Goal: Register for event/course

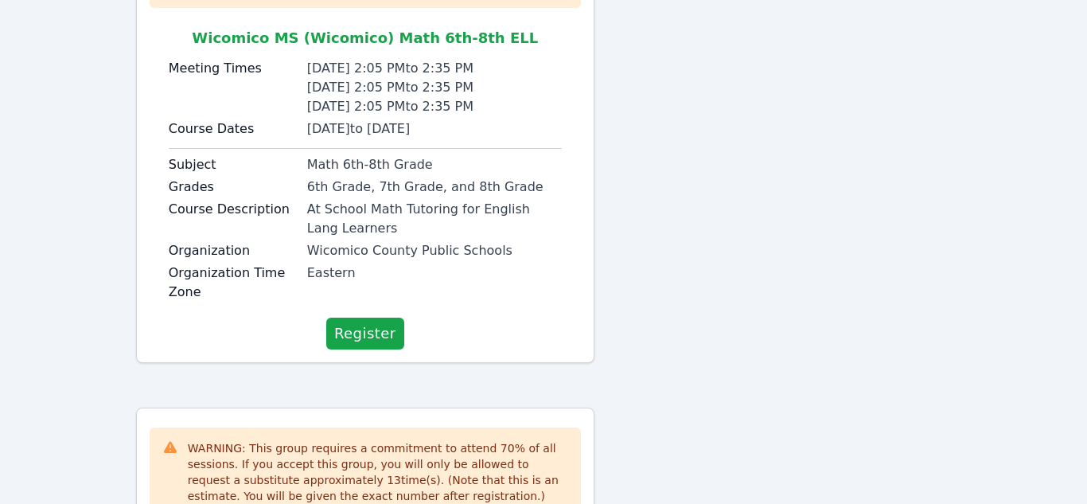
scroll to position [297, 0]
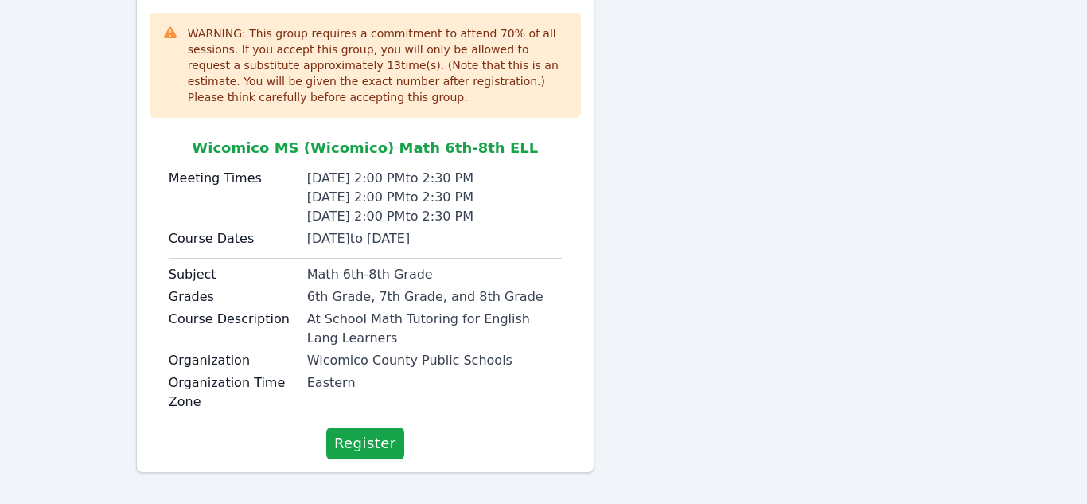
scroll to position [723, 0]
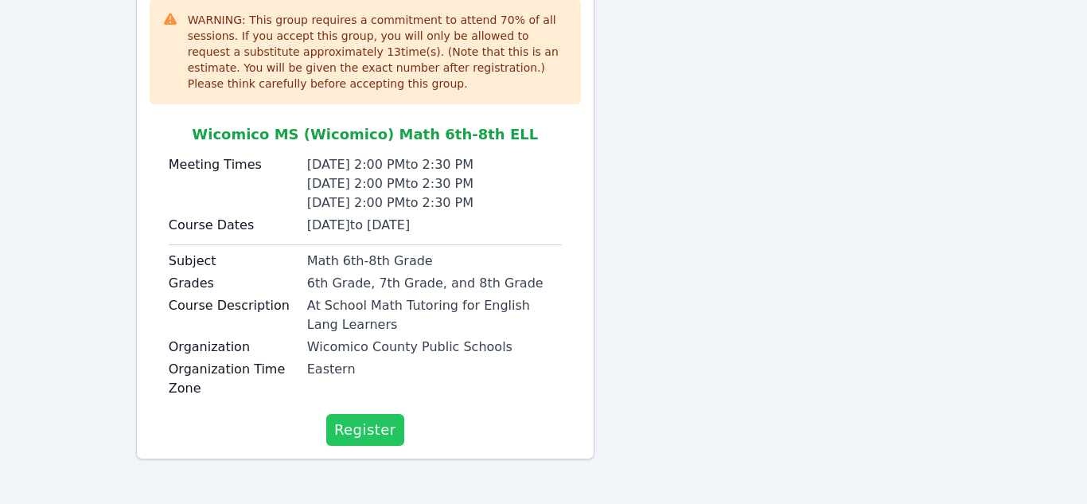
click at [347, 436] on span "Register" at bounding box center [365, 430] width 62 height 22
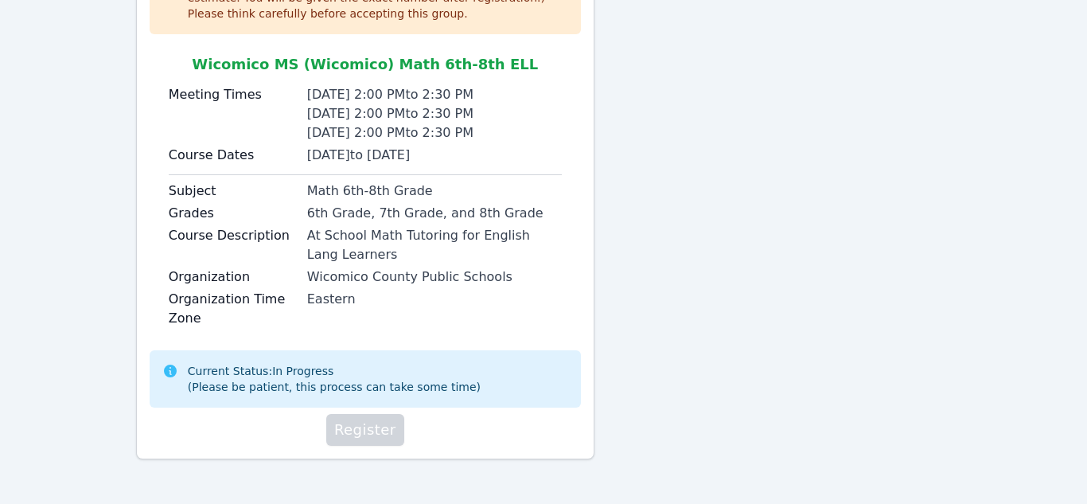
scroll to position [793, 0]
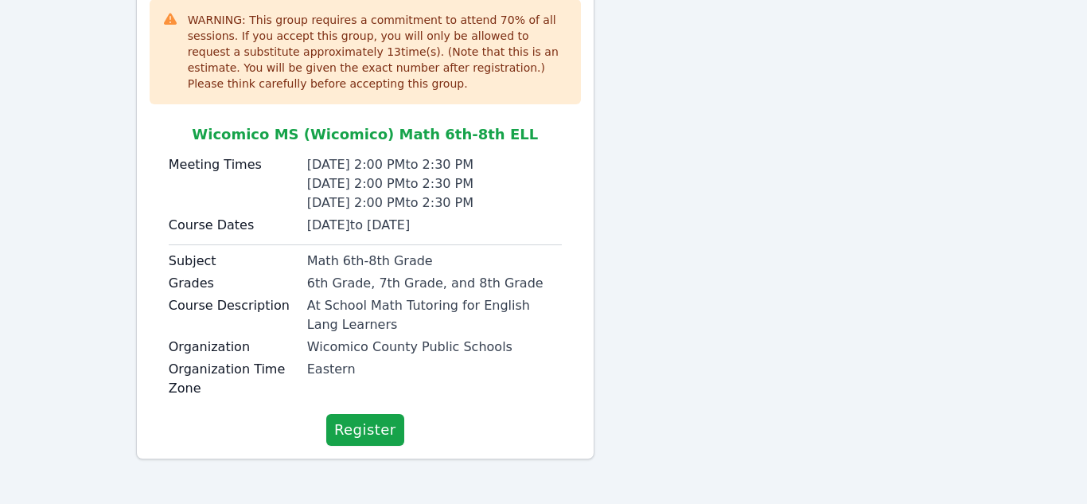
scroll to position [722, 0]
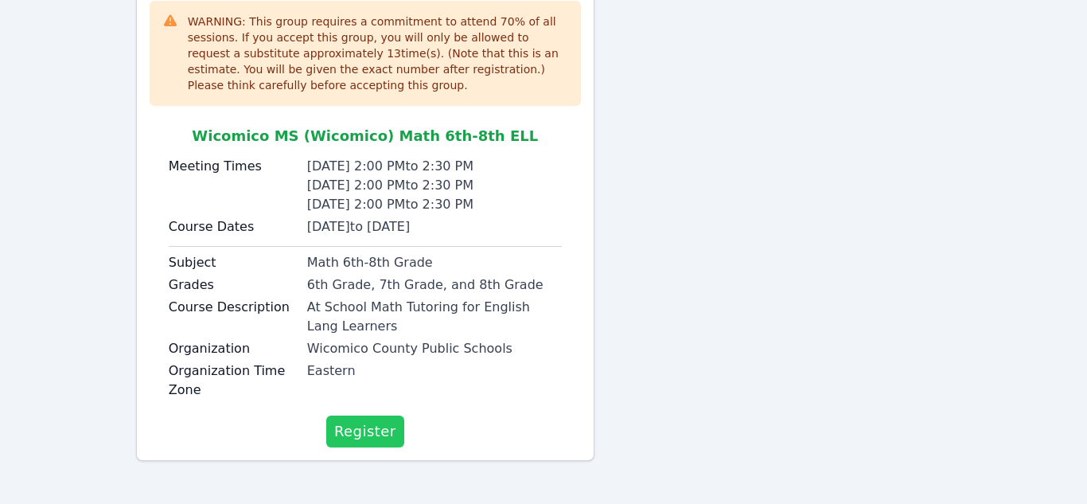
click at [344, 434] on span "Register" at bounding box center [365, 431] width 62 height 22
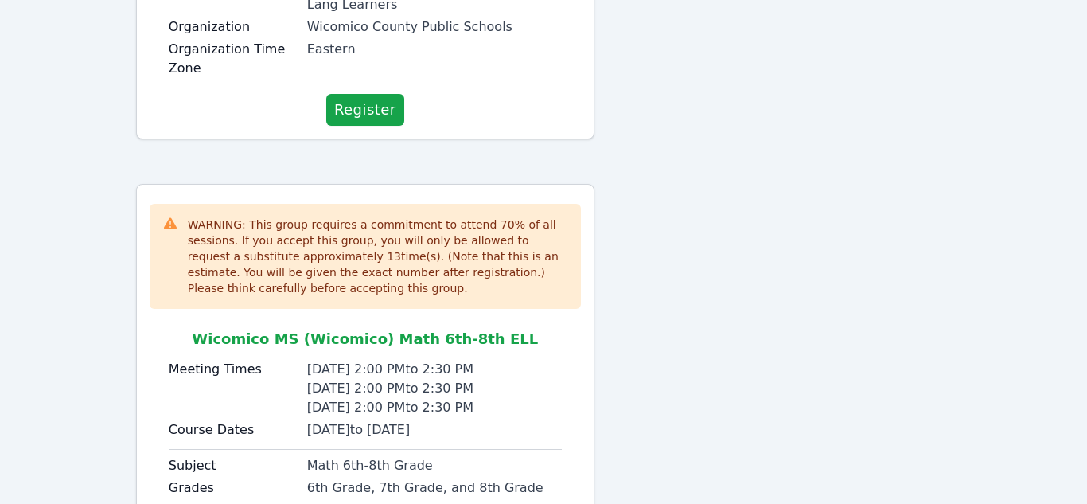
scroll to position [723, 0]
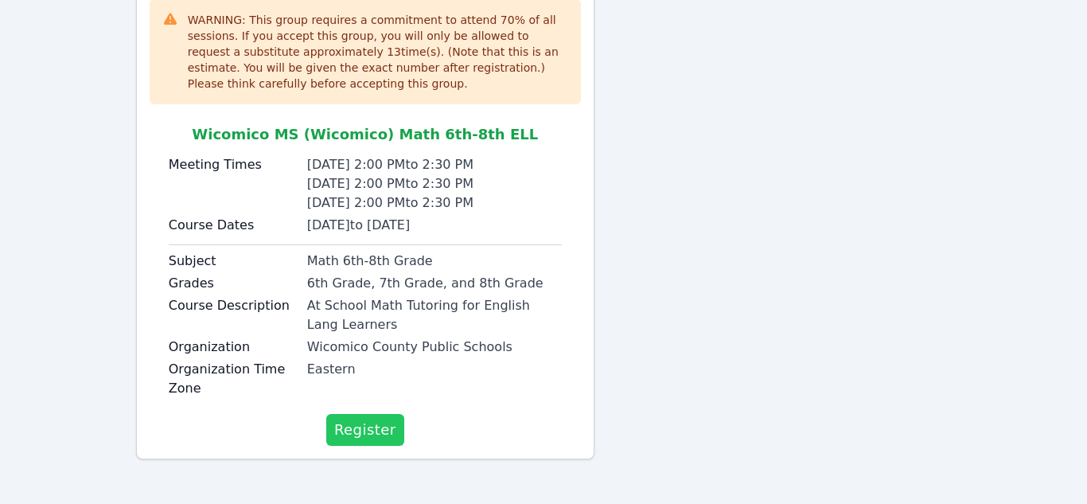
click at [357, 428] on span "Register" at bounding box center [365, 430] width 62 height 22
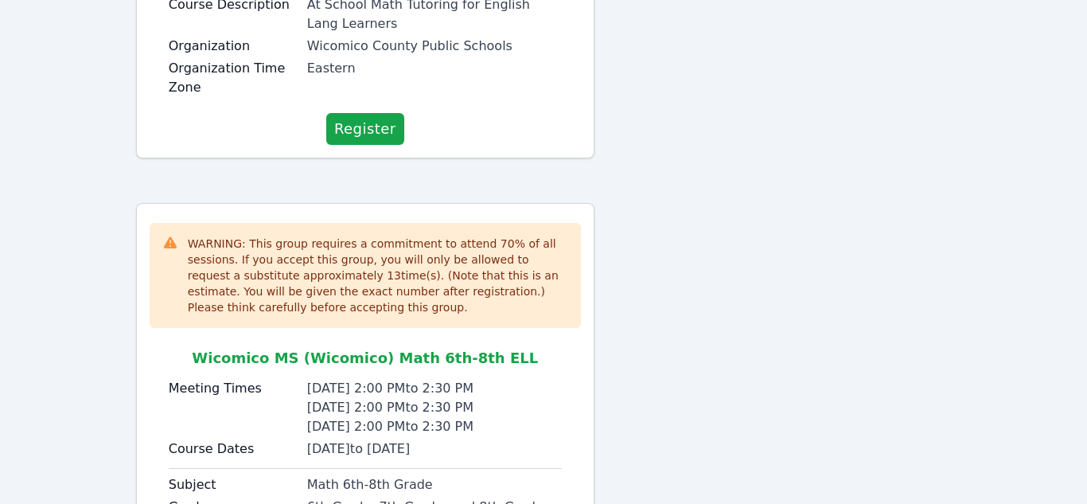
scroll to position [723, 0]
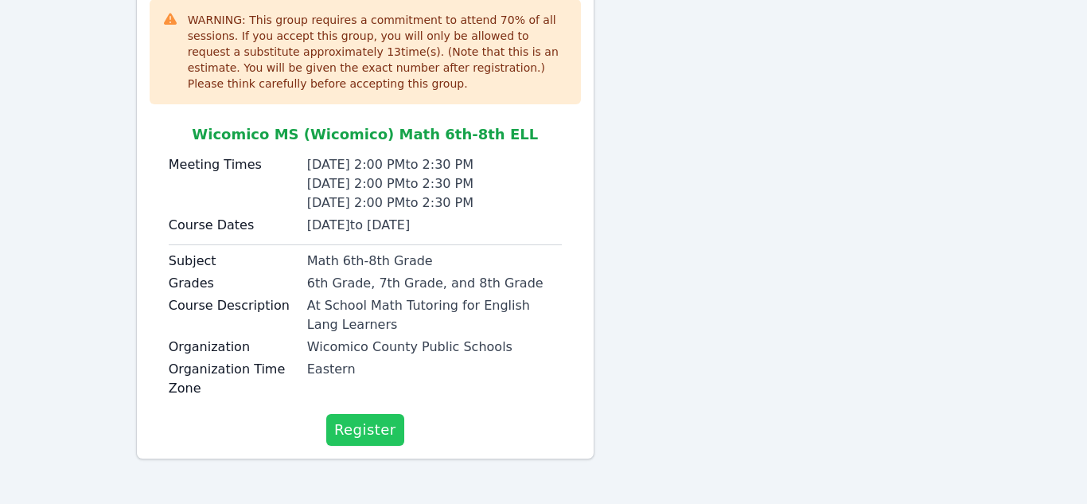
click at [366, 431] on span "Register" at bounding box center [365, 430] width 62 height 22
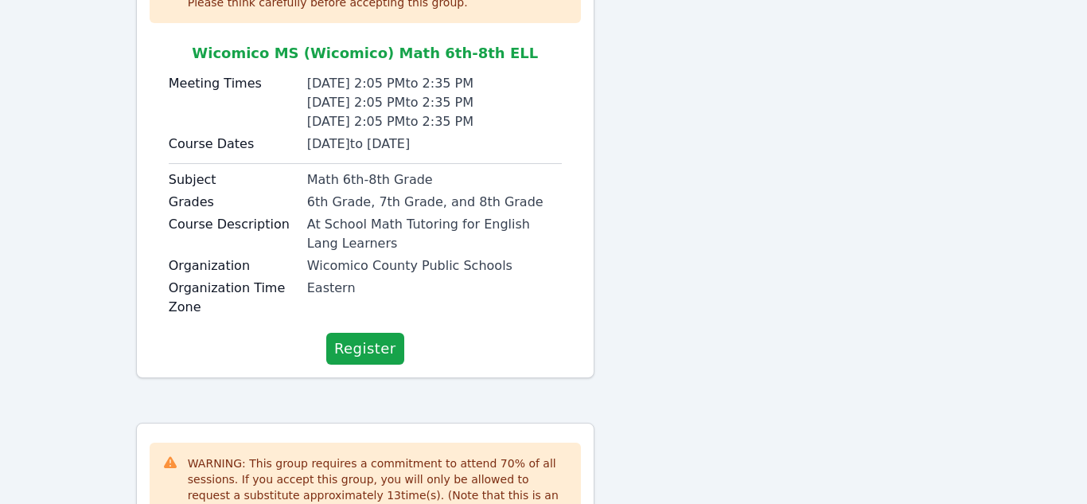
scroll to position [286, 0]
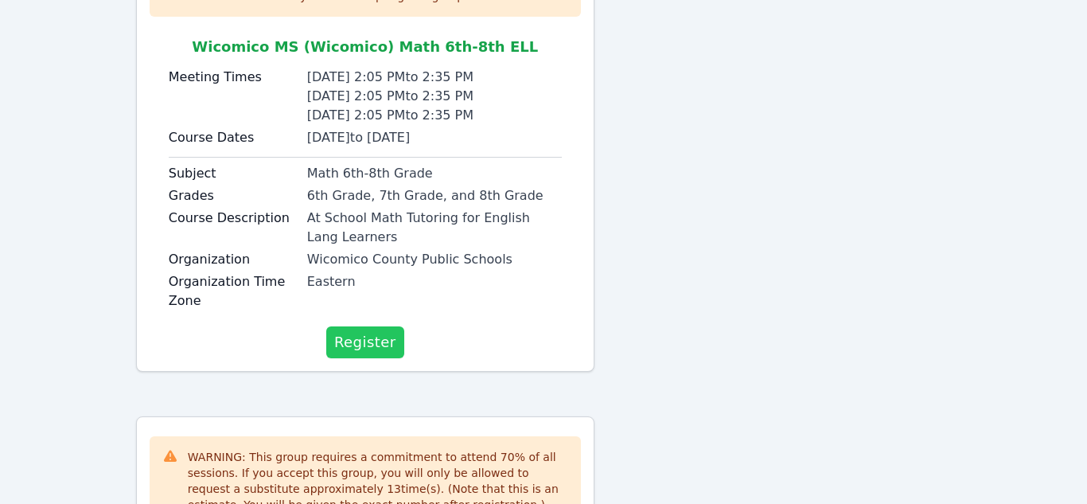
click at [369, 350] on span "Register" at bounding box center [365, 342] width 62 height 22
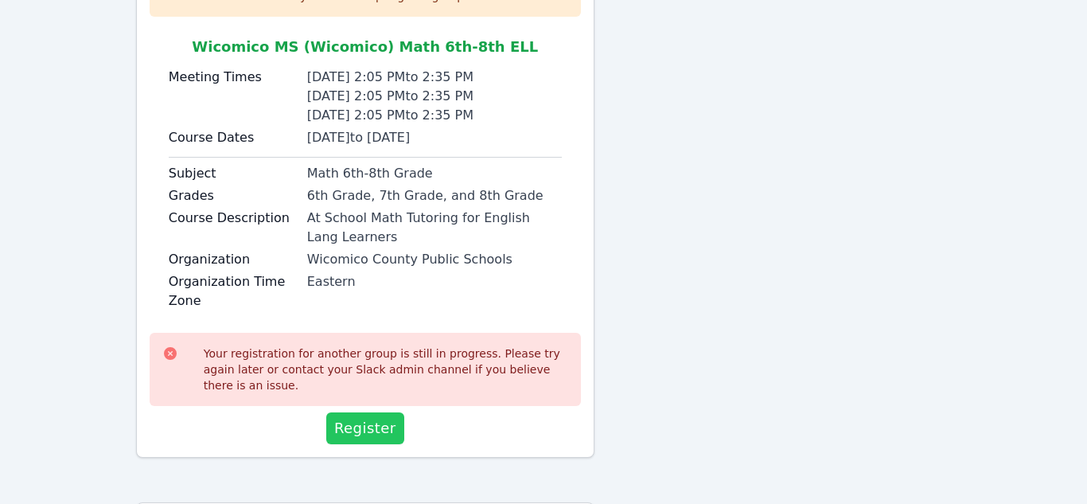
scroll to position [809, 0]
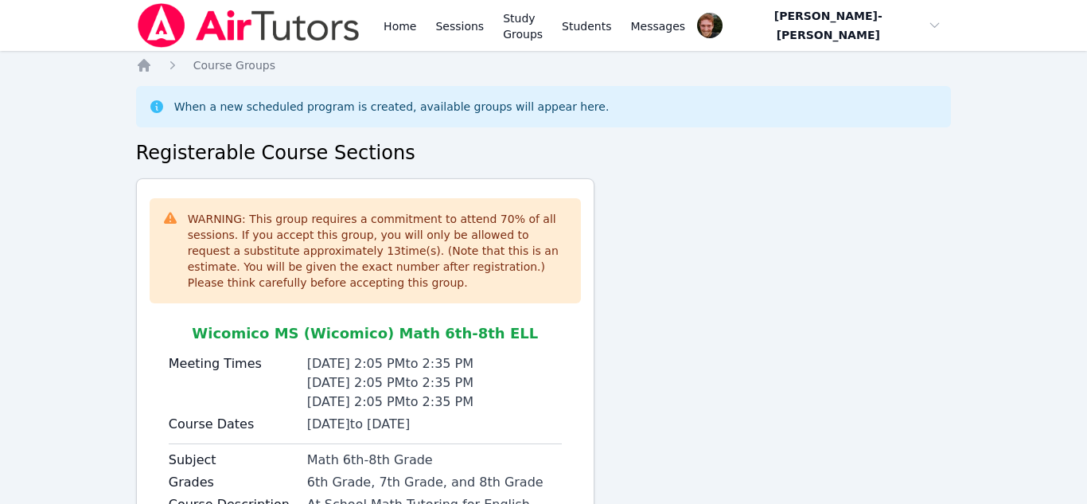
scroll to position [723, 0]
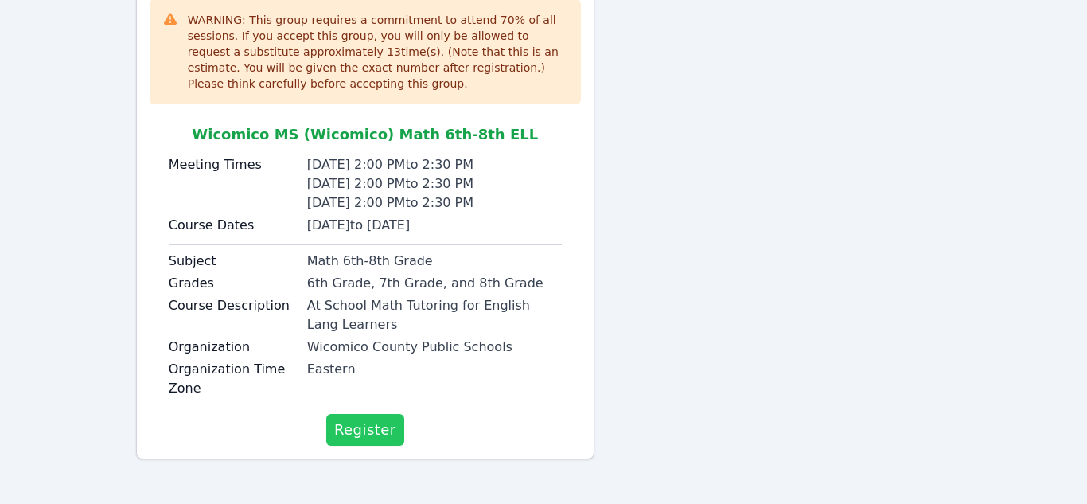
click at [353, 423] on span "Register" at bounding box center [365, 430] width 62 height 22
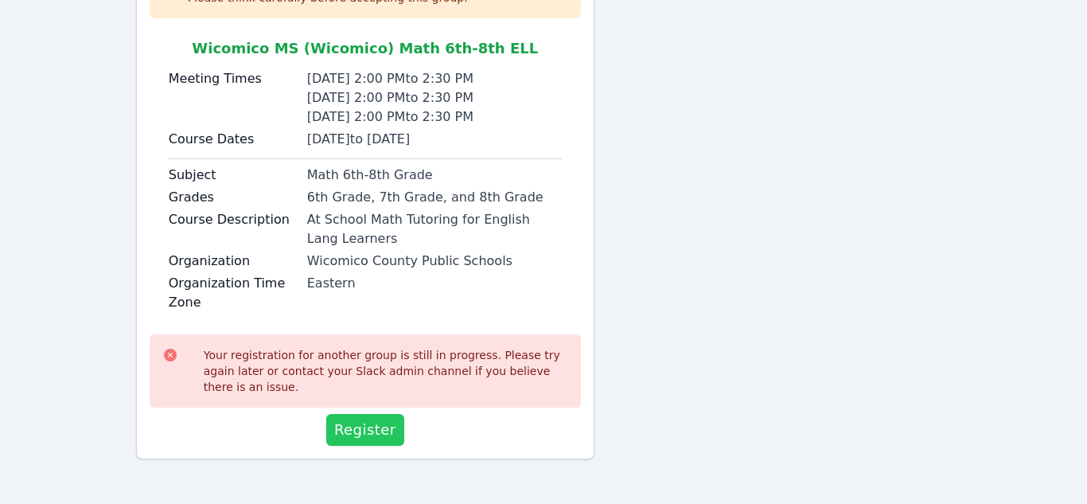
scroll to position [0, 0]
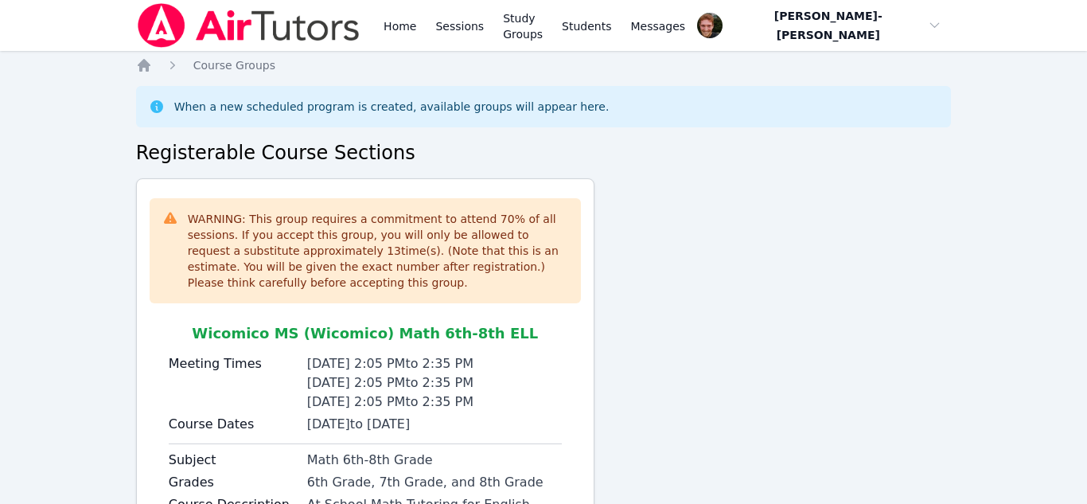
scroll to position [723, 0]
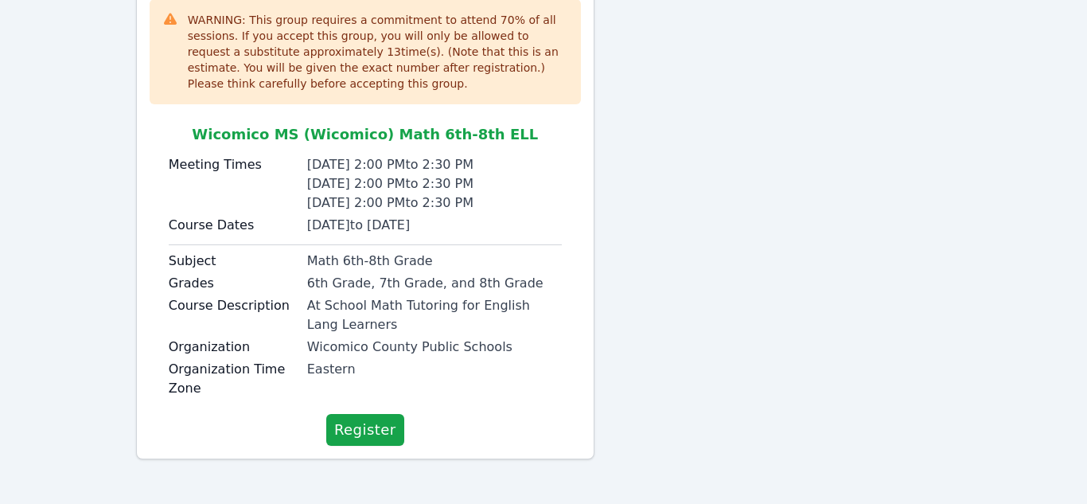
click at [353, 423] on span "Register" at bounding box center [365, 430] width 62 height 22
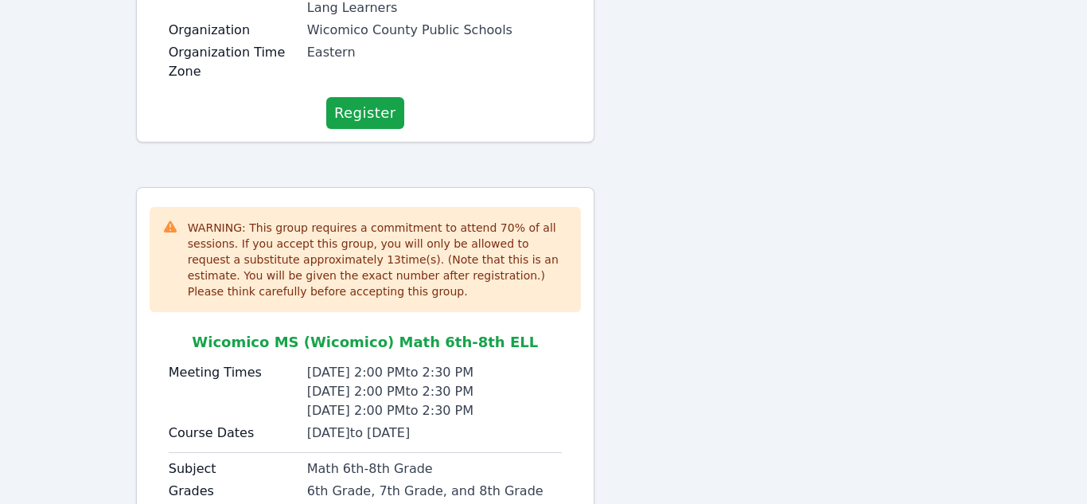
scroll to position [723, 0]
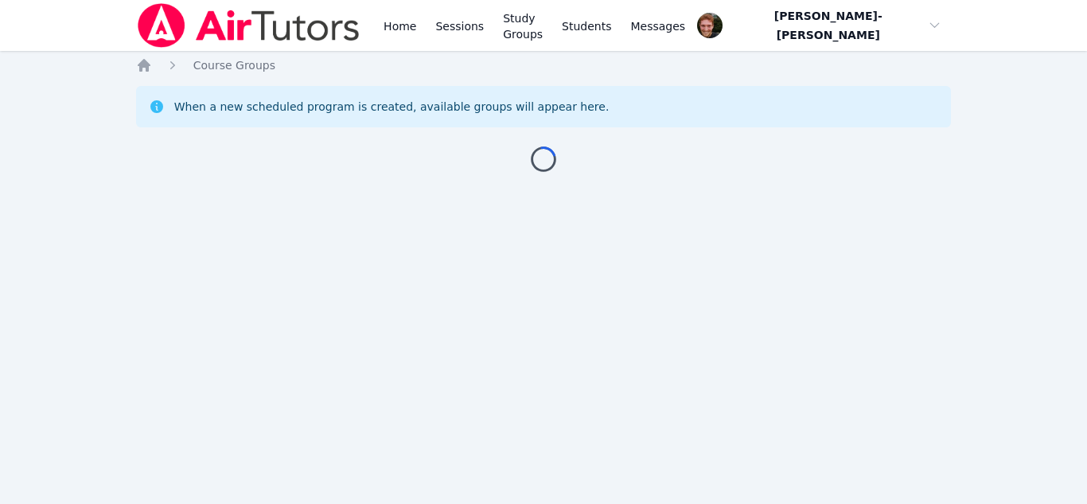
scroll to position [199, 0]
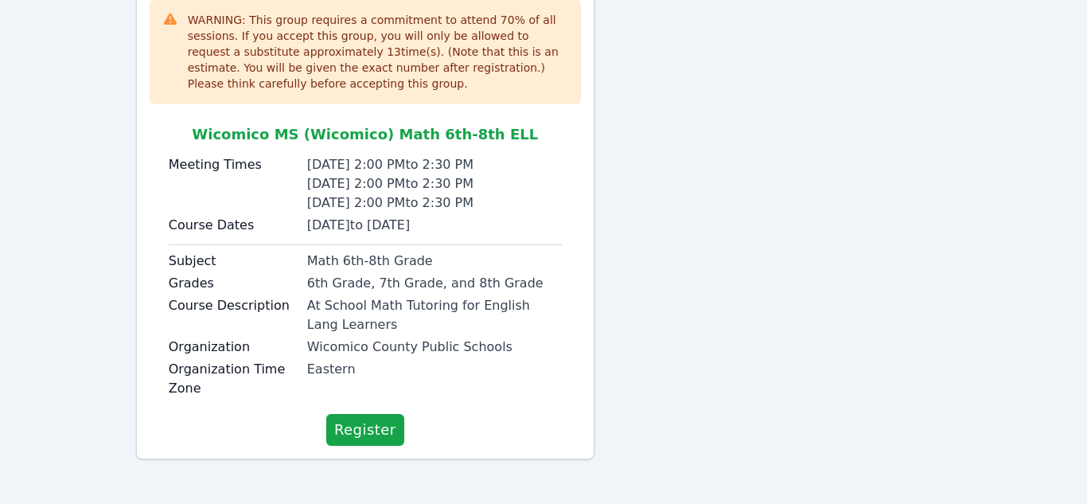
click at [361, 419] on span "Register" at bounding box center [365, 430] width 62 height 22
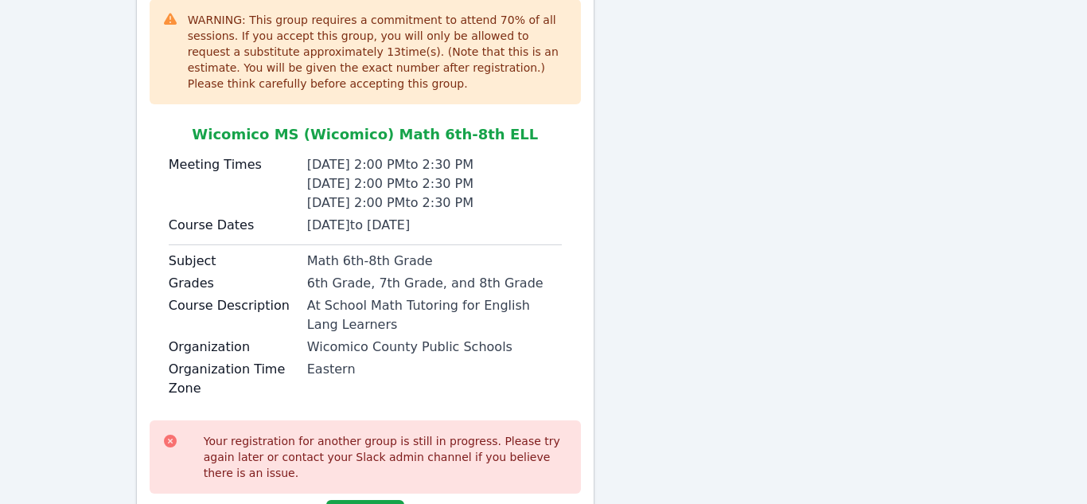
scroll to position [285, 0]
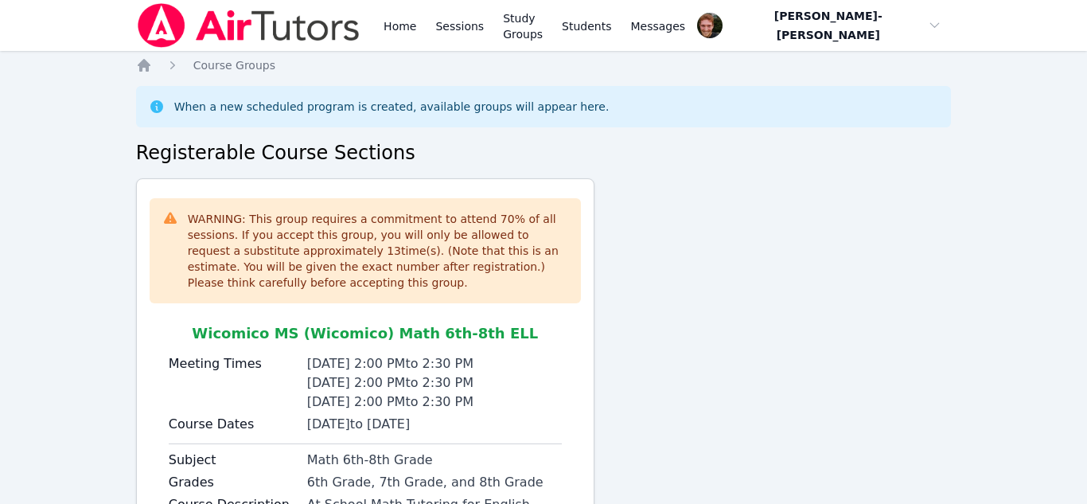
scroll to position [199, 0]
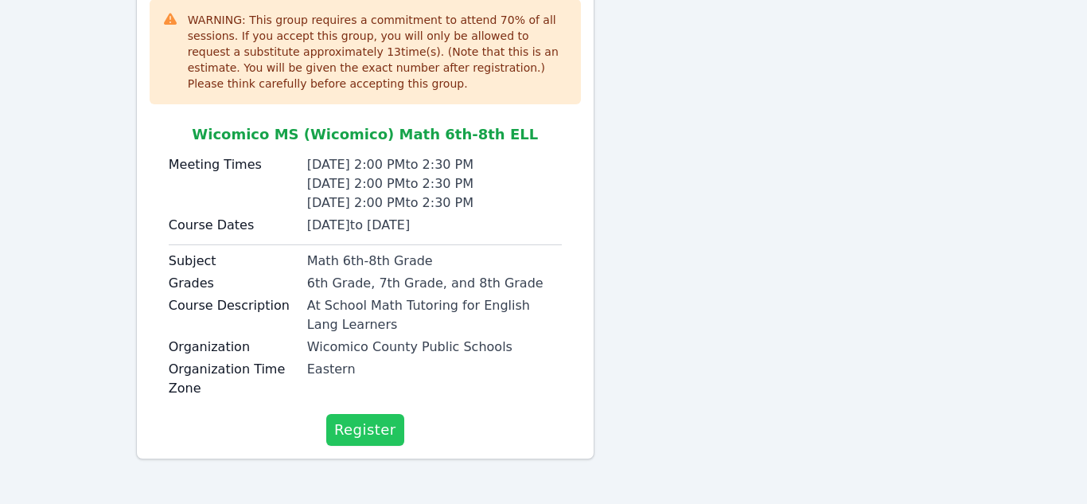
click at [360, 430] on span "Register" at bounding box center [365, 430] width 62 height 22
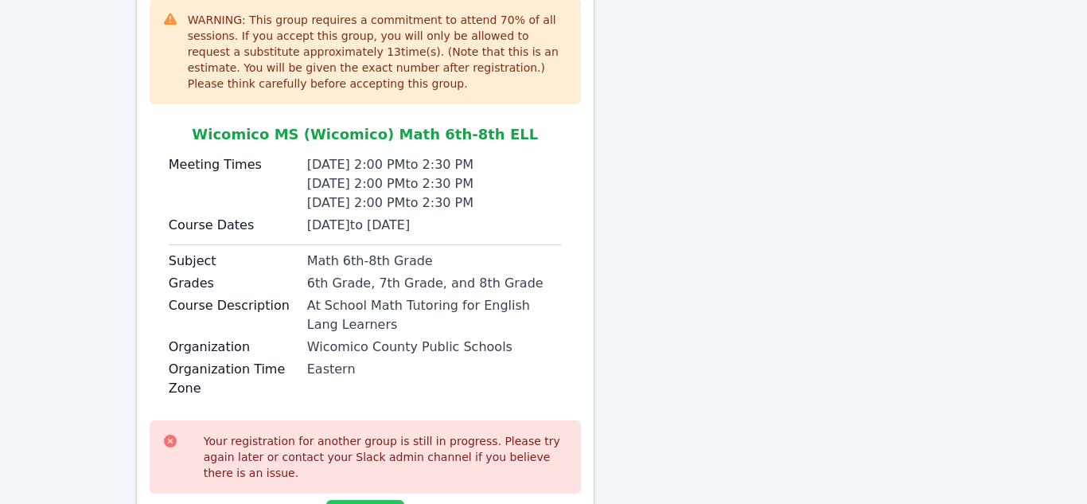
scroll to position [285, 0]
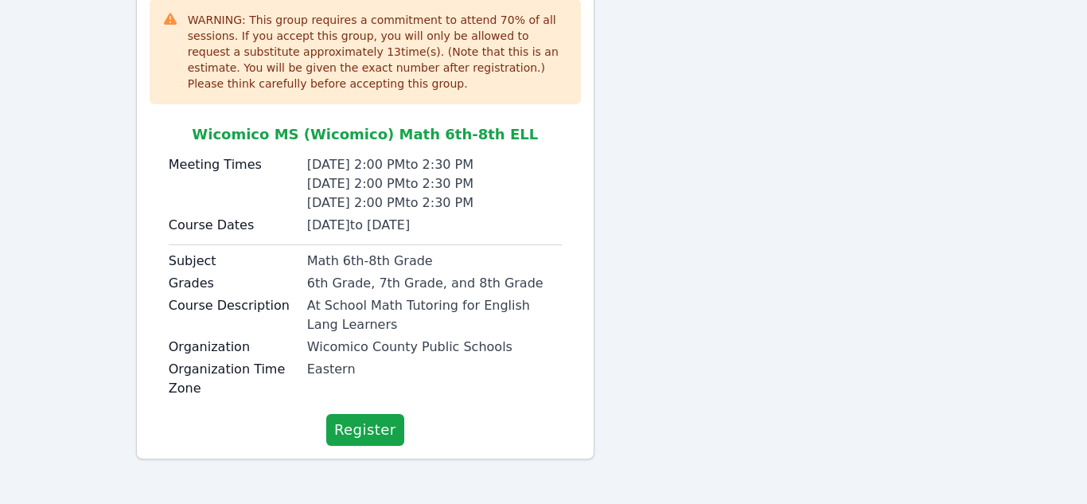
scroll to position [197, 0]
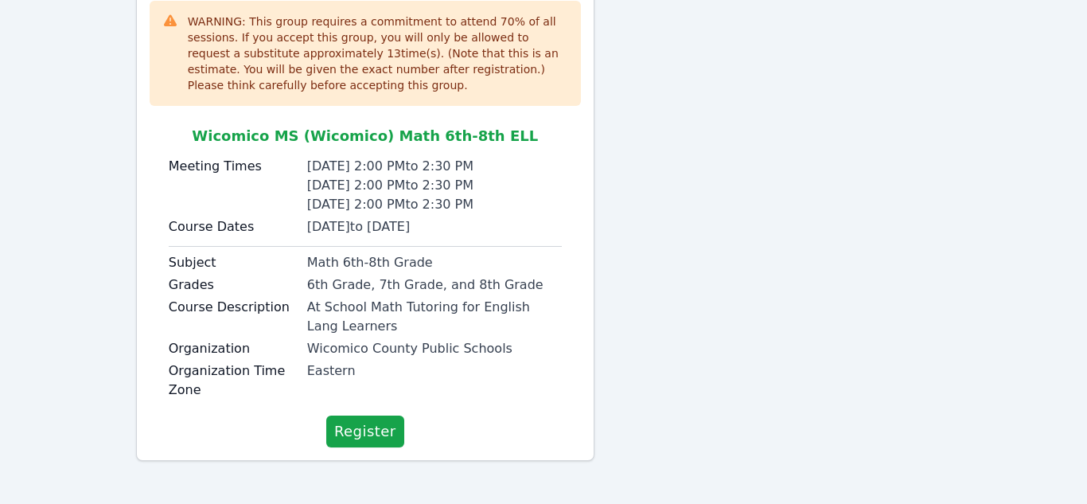
click at [360, 430] on span "Register" at bounding box center [365, 431] width 62 height 22
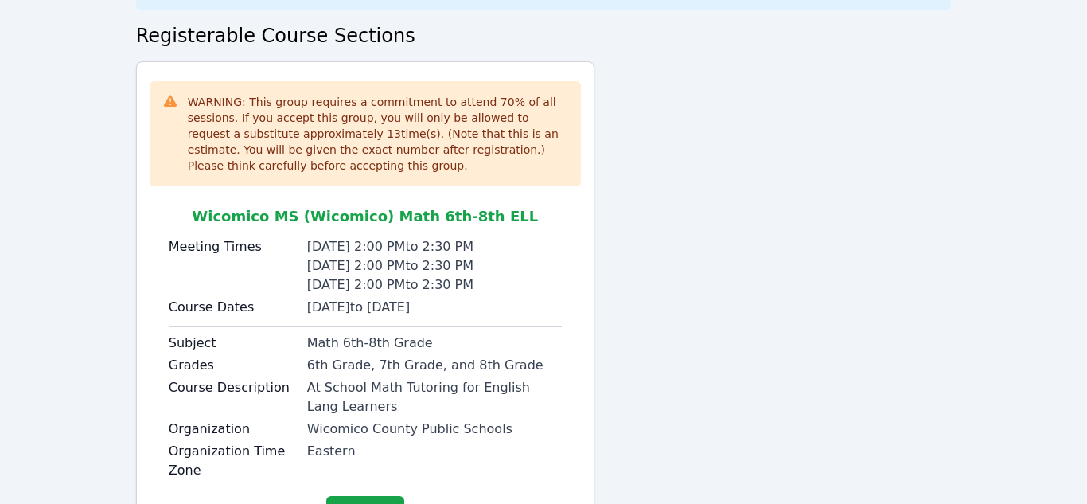
scroll to position [199, 0]
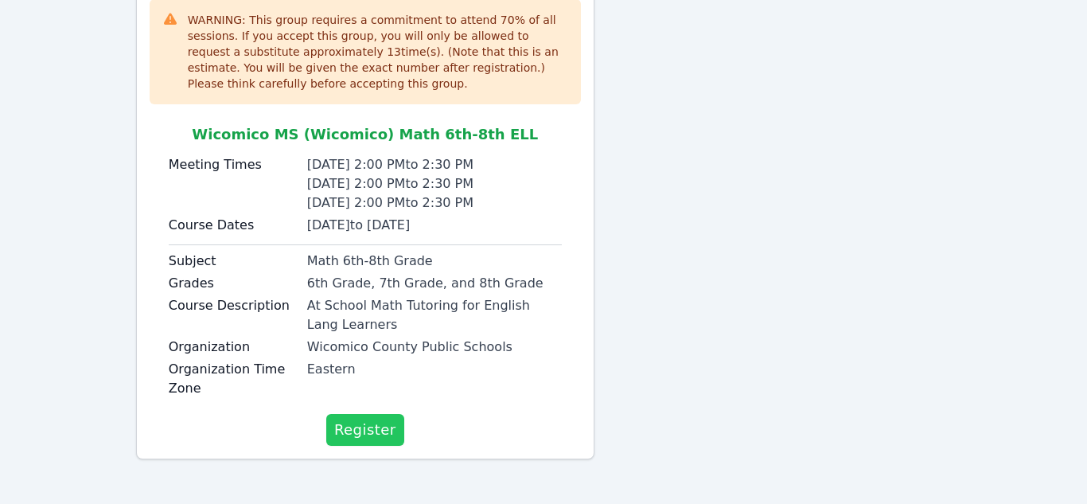
click at [366, 431] on span "Register" at bounding box center [365, 430] width 62 height 22
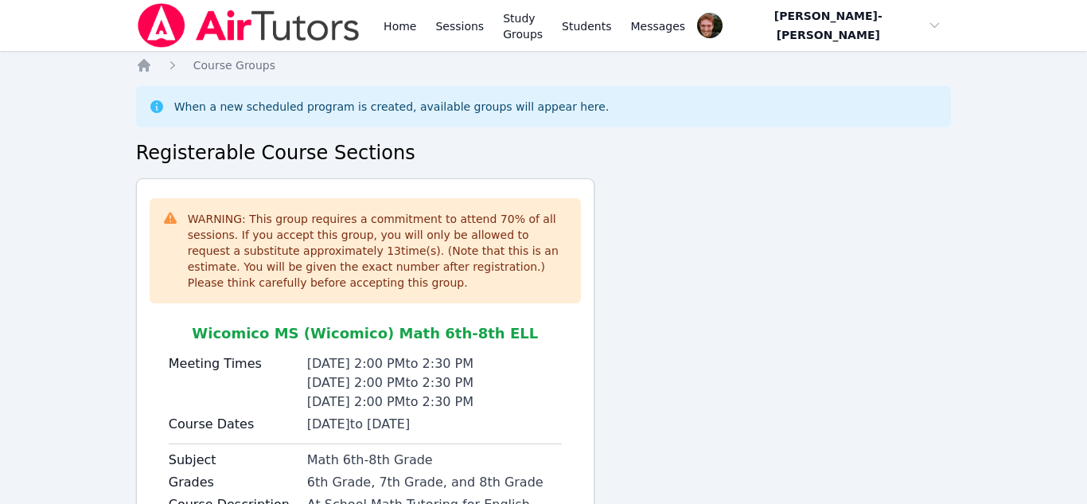
scroll to position [199, 0]
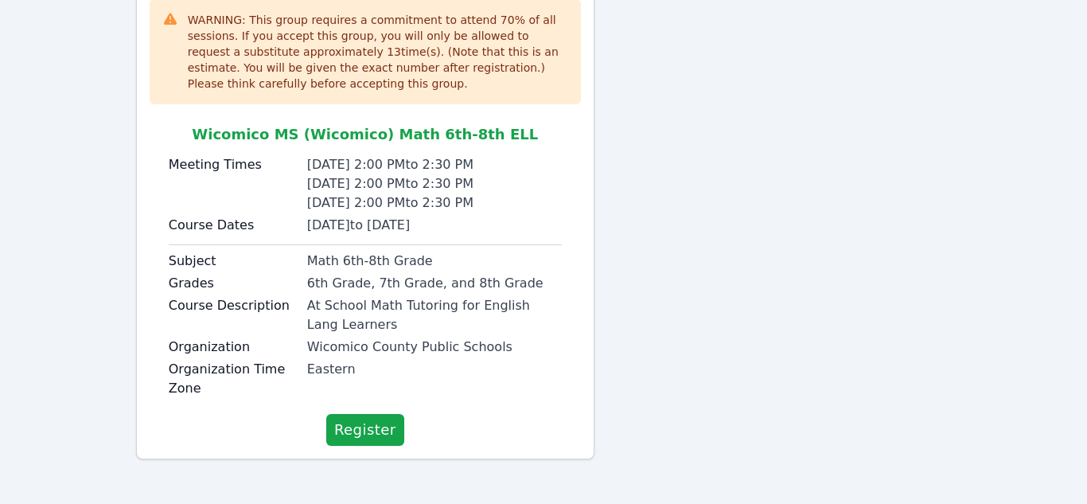
click at [366, 431] on span "Register" at bounding box center [365, 430] width 62 height 22
click at [361, 443] on button "Register" at bounding box center [365, 431] width 78 height 32
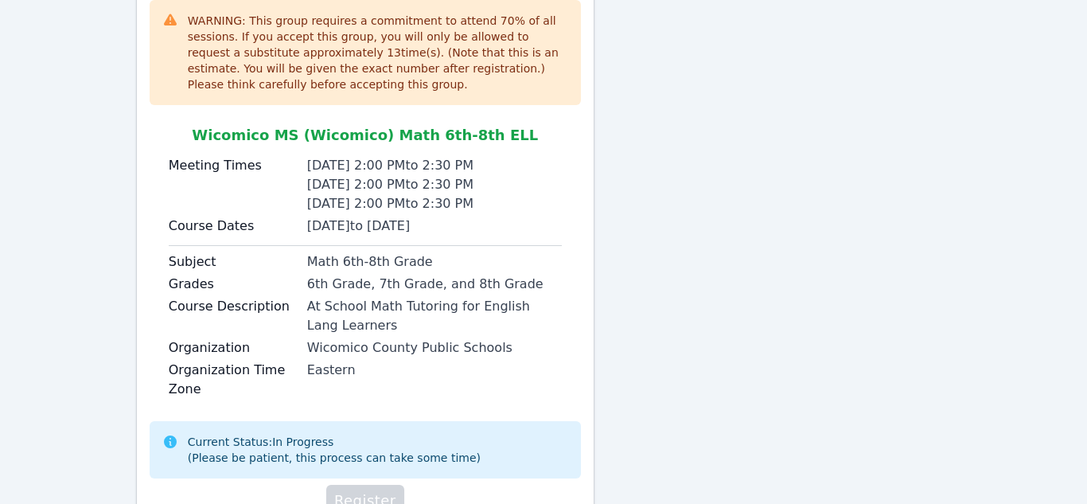
click at [367, 438] on div "Current Status: In Progress (Please be patient, this process can take some time)" at bounding box center [334, 450] width 293 height 32
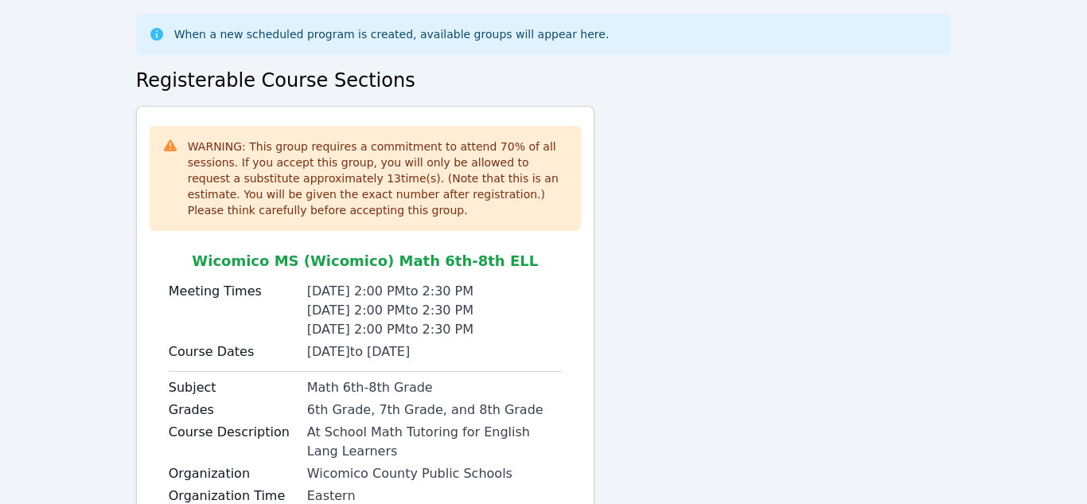
scroll to position [199, 0]
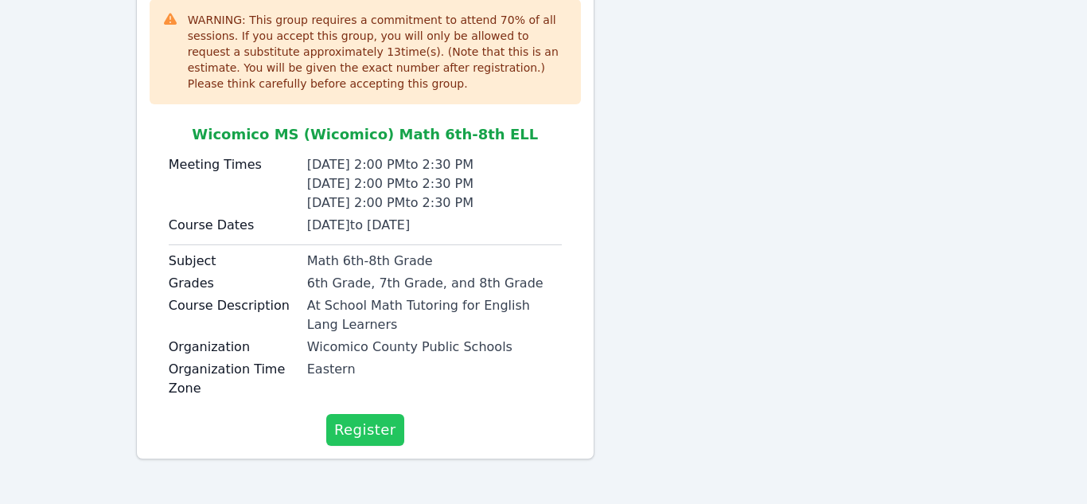
click at [369, 429] on span "Register" at bounding box center [365, 430] width 62 height 22
